Goal: Information Seeking & Learning: Learn about a topic

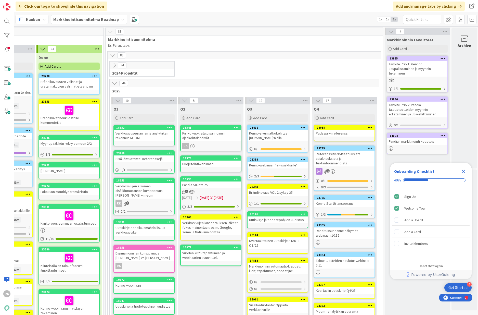
scroll to position [1, 249]
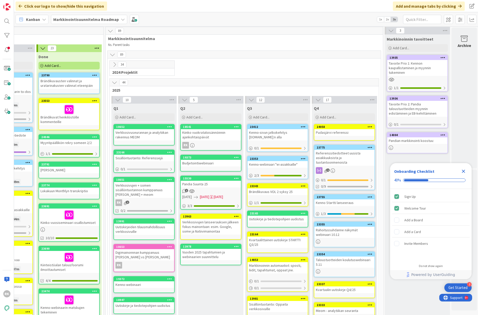
click at [464, 171] on icon "Close Checklist" at bounding box center [463, 171] width 3 height 3
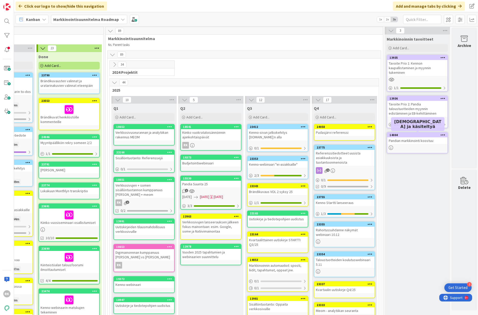
scroll to position [0, 0]
click at [425, 143] on div "14004 Pandian markkinointi koostuu:" at bounding box center [417, 142] width 61 height 21
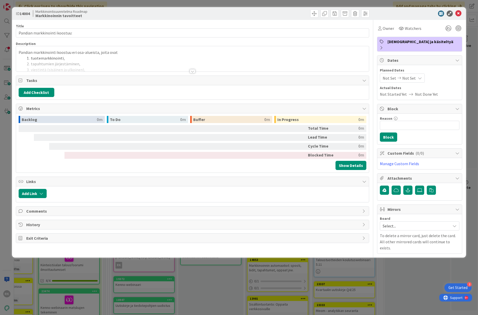
click at [192, 72] on div at bounding box center [193, 71] width 6 height 4
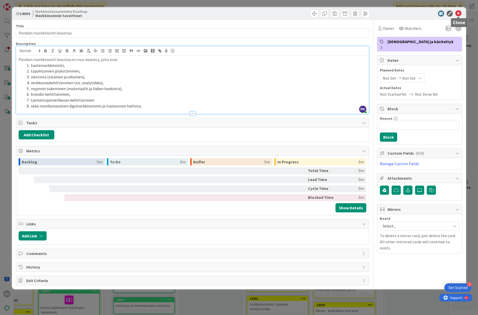
click at [460, 14] on icon at bounding box center [458, 13] width 6 height 6
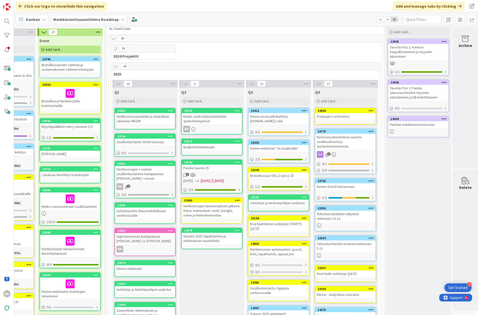
scroll to position [6, 248]
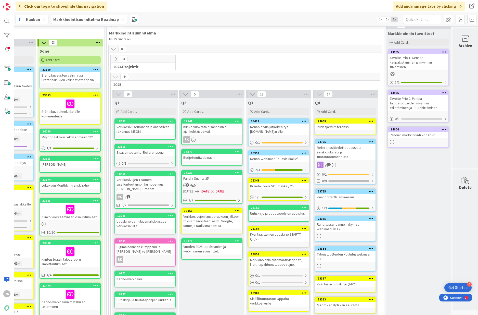
click at [115, 59] on icon at bounding box center [116, 59] width 6 height 6
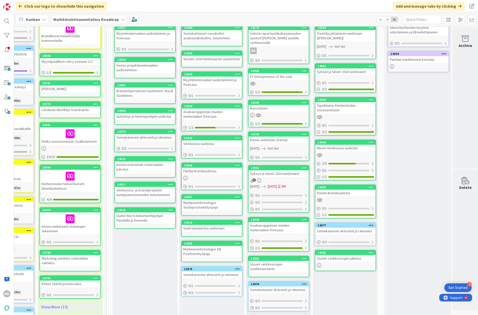
scroll to position [12, 248]
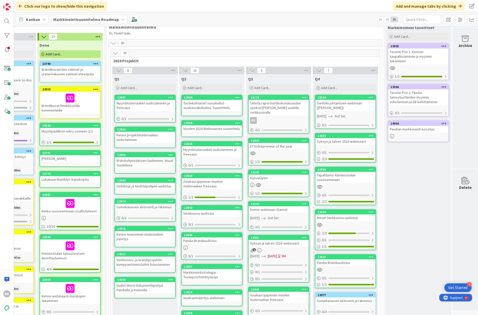
click at [117, 67] on div "8" at bounding box center [144, 71] width 65 height 8
click at [118, 71] on icon at bounding box center [119, 71] width 6 height 6
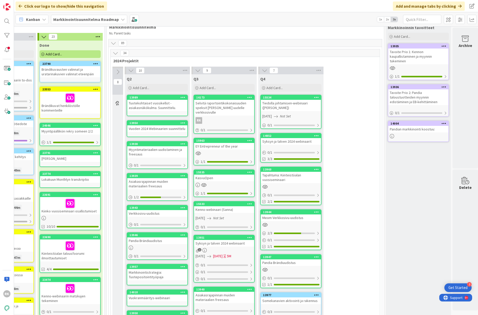
click at [117, 73] on icon at bounding box center [118, 72] width 6 height 6
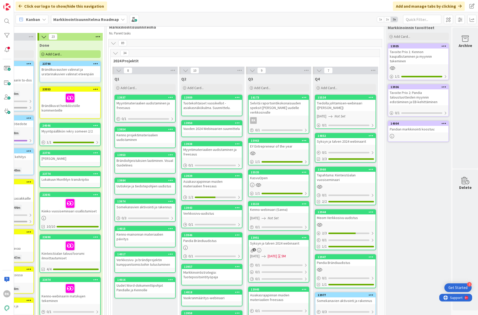
click at [114, 53] on icon at bounding box center [116, 53] width 6 height 6
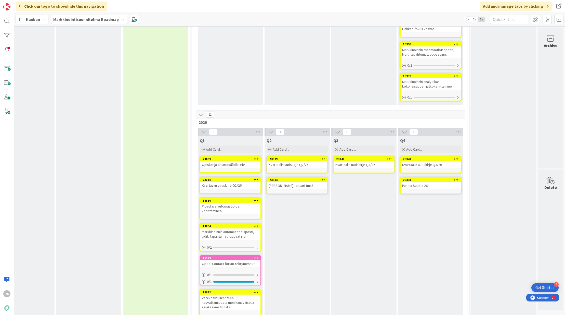
scroll to position [496, 161]
click at [80, 20] on b "Markkinointisuunnitelma Roadmap" at bounding box center [86, 19] width 66 height 5
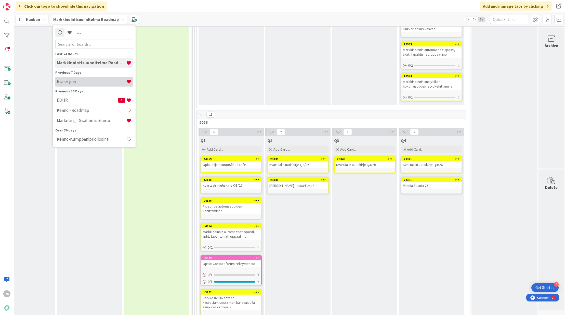
click at [81, 85] on div "Bisnes jory" at bounding box center [94, 82] width 78 height 10
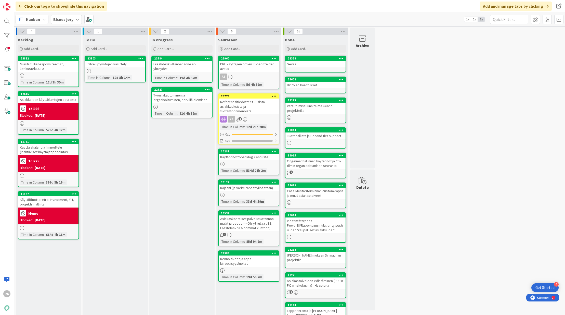
click at [251, 105] on div "Referenssitiedotteet uusista asiakkuuksista ja tuotantoonmenoista" at bounding box center [249, 106] width 60 height 16
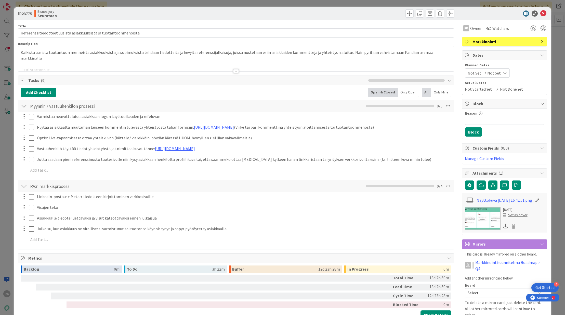
click at [233, 70] on div at bounding box center [236, 71] width 6 height 4
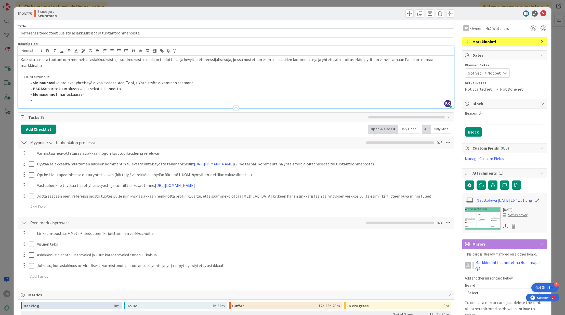
click at [59, 97] on li at bounding box center [239, 100] width 425 height 6
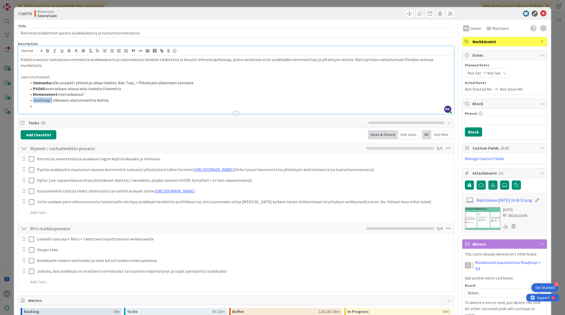
drag, startPoint x: 33, startPoint y: 95, endPoint x: 51, endPoint y: 95, distance: 18.1
click at [51, 97] on li "JooGroup? alkuvuosi alustamaailma kulma," at bounding box center [239, 100] width 425 height 6
click at [48, 52] on icon "button" at bounding box center [48, 51] width 2 height 1
click at [107, 103] on li at bounding box center [239, 106] width 425 height 6
click at [113, 103] on li at bounding box center [239, 106] width 425 height 6
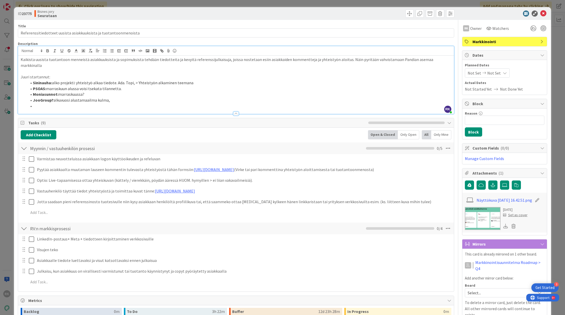
click at [113, 97] on li "JooGroup? alkuvuosi alustamaailma kulma," at bounding box center [239, 100] width 425 height 6
click at [54, 97] on li "JooGroup? alkuvuosi alustamaailma kulma," at bounding box center [239, 100] width 425 height 6
click at [220, 103] on li at bounding box center [239, 106] width 425 height 6
click at [211, 91] on li "Moniasunnot: marraskuussa?" at bounding box center [239, 94] width 425 height 6
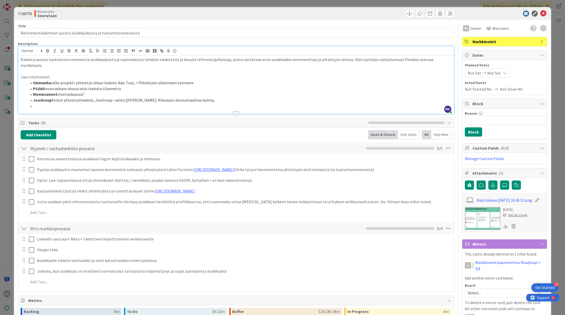
click at [211, 97] on li "JooGroup? ensin yhteistyötiedote, JooGroup- valitsi [PERSON_NAME]. Alkuvuosi al…" at bounding box center [239, 100] width 425 height 6
click at [91, 97] on li "JooGroup? ensin yhteistyötiedote, JooGroup- valitsi [PERSON_NAME]. Alkuvuosi al…" at bounding box center [239, 100] width 425 height 6
click at [140, 97] on li "JooGroup? ensin yhteistyötiedote, JooGroup- valitsi [PERSON_NAME]. Alkuvuosi al…" at bounding box center [239, 100] width 425 height 6
click at [151, 97] on li "JooGroup? ensin yhteistyötiedote, JooGroup- valitsi [PERSON_NAME]. Alkuvuosi al…" at bounding box center [239, 100] width 425 height 6
click at [187, 97] on li "JooGroup? ensin yhteistyötiedote, JooGroup- valitsi [PERSON_NAME]. Alkuvuodesta…" at bounding box center [239, 100] width 425 height 6
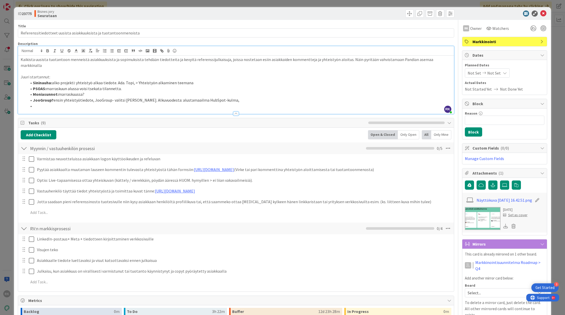
click at [233, 97] on li "JooGroup? ensin yhteistyötiedote, JooGroup- valitsi [PERSON_NAME]. Alkuvuodesta…" at bounding box center [239, 100] width 425 height 6
